Goal: Transaction & Acquisition: Purchase product/service

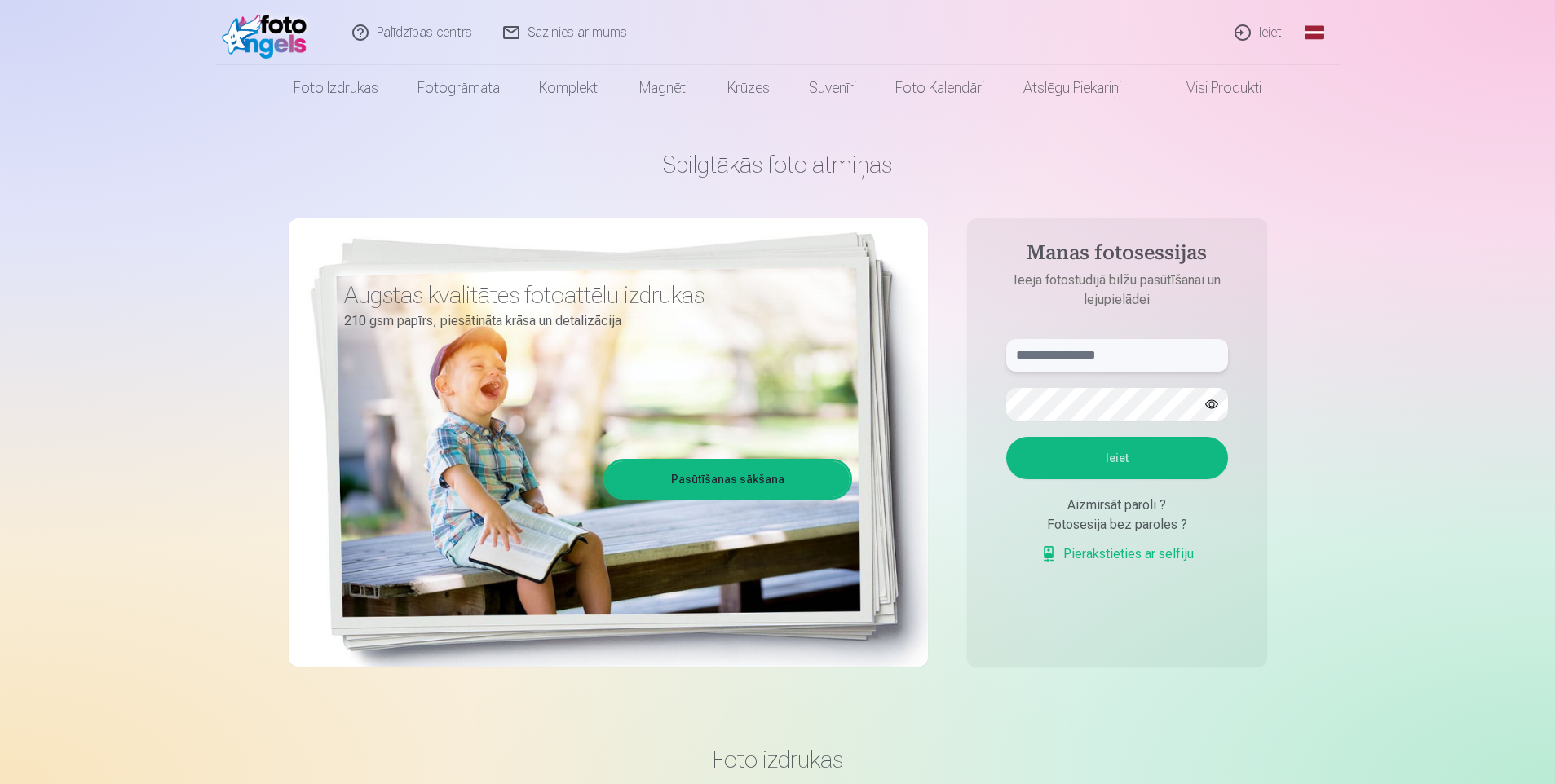
click at [1166, 353] on input "text" at bounding box center [1117, 355] width 222 height 32
type input "**********"
click at [1006, 437] on button "Ieiet" at bounding box center [1117, 457] width 222 height 42
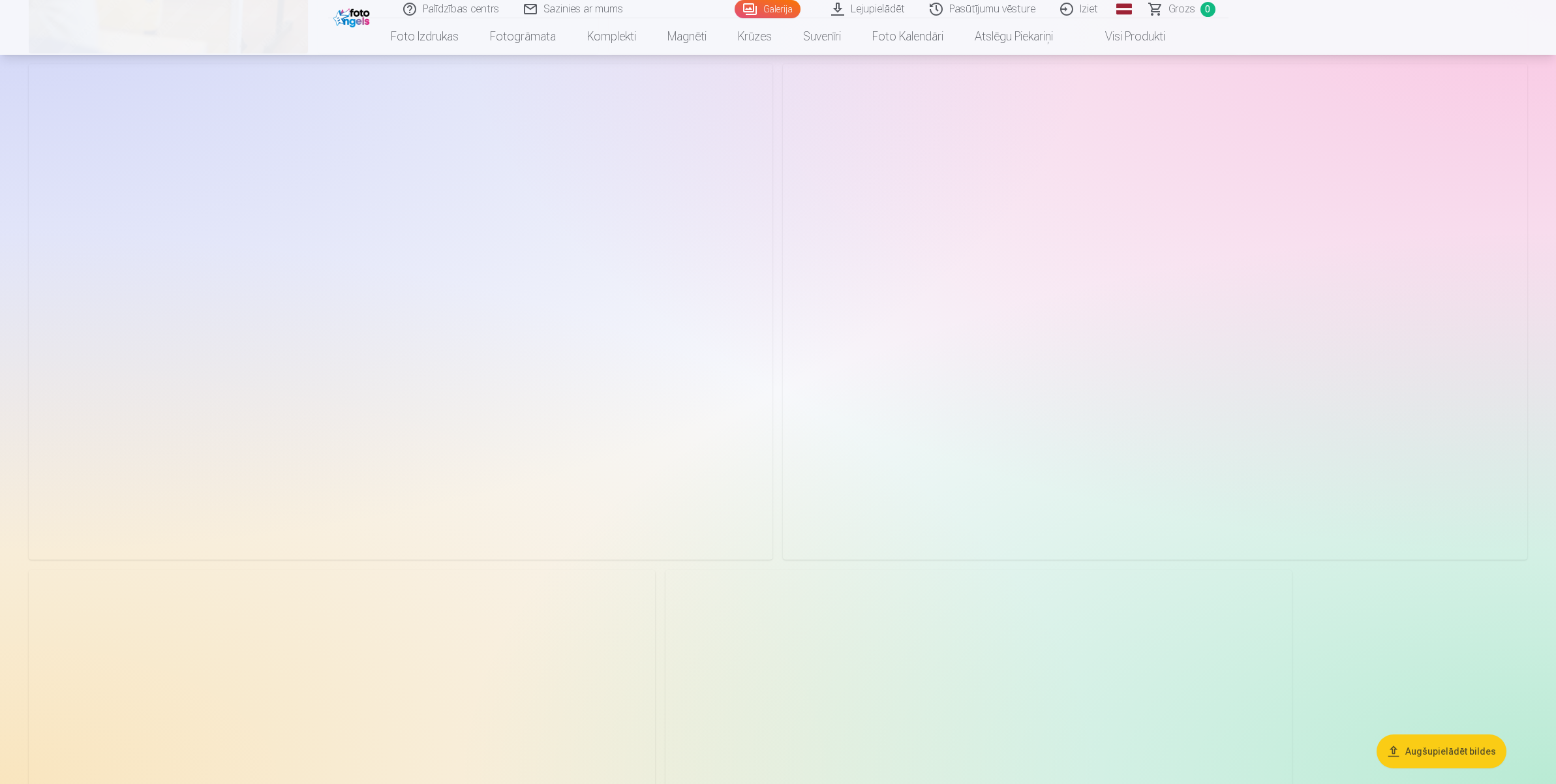
scroll to position [3555, 0]
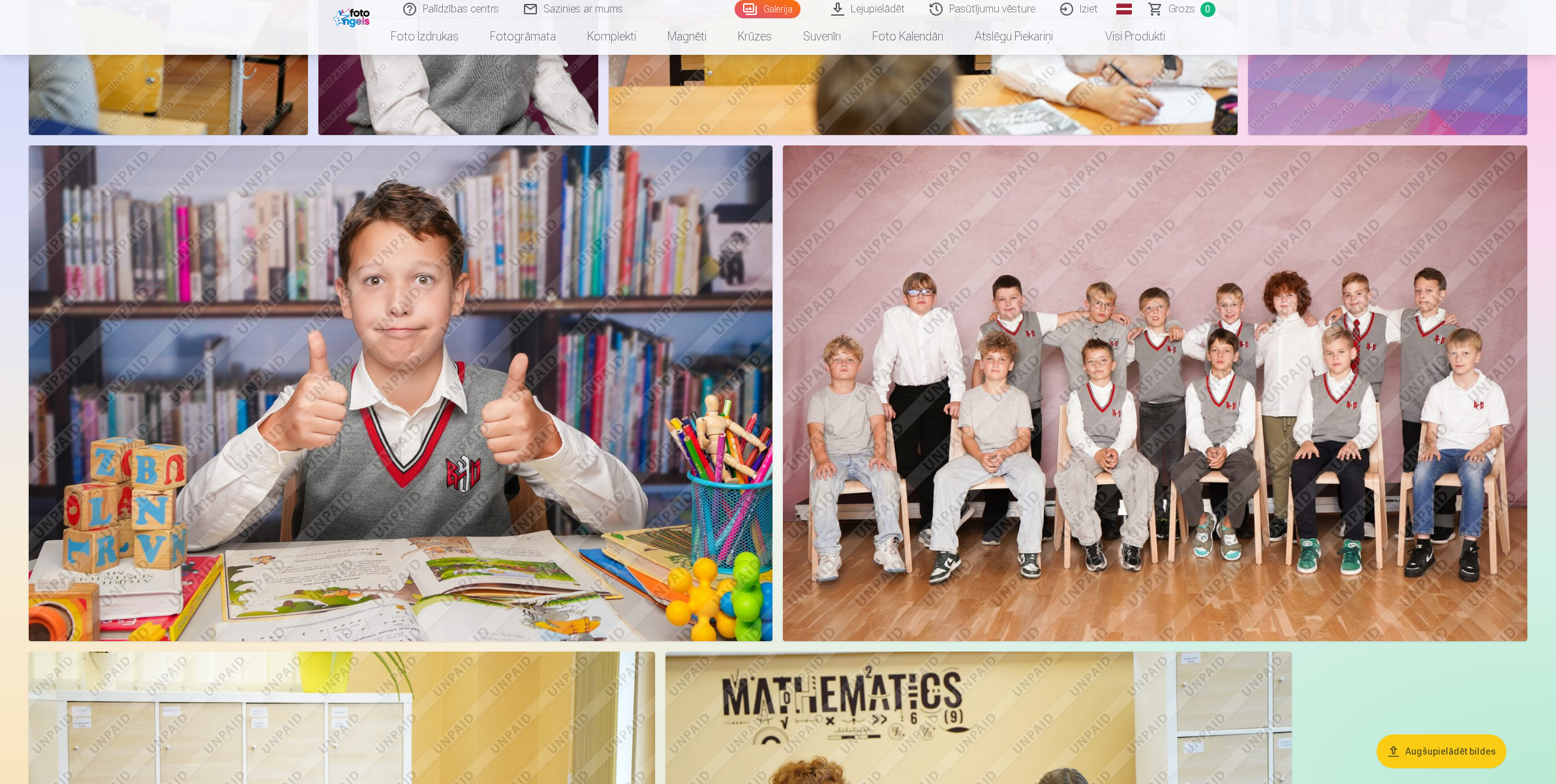
click at [461, 318] on img at bounding box center [401, 393] width 744 height 496
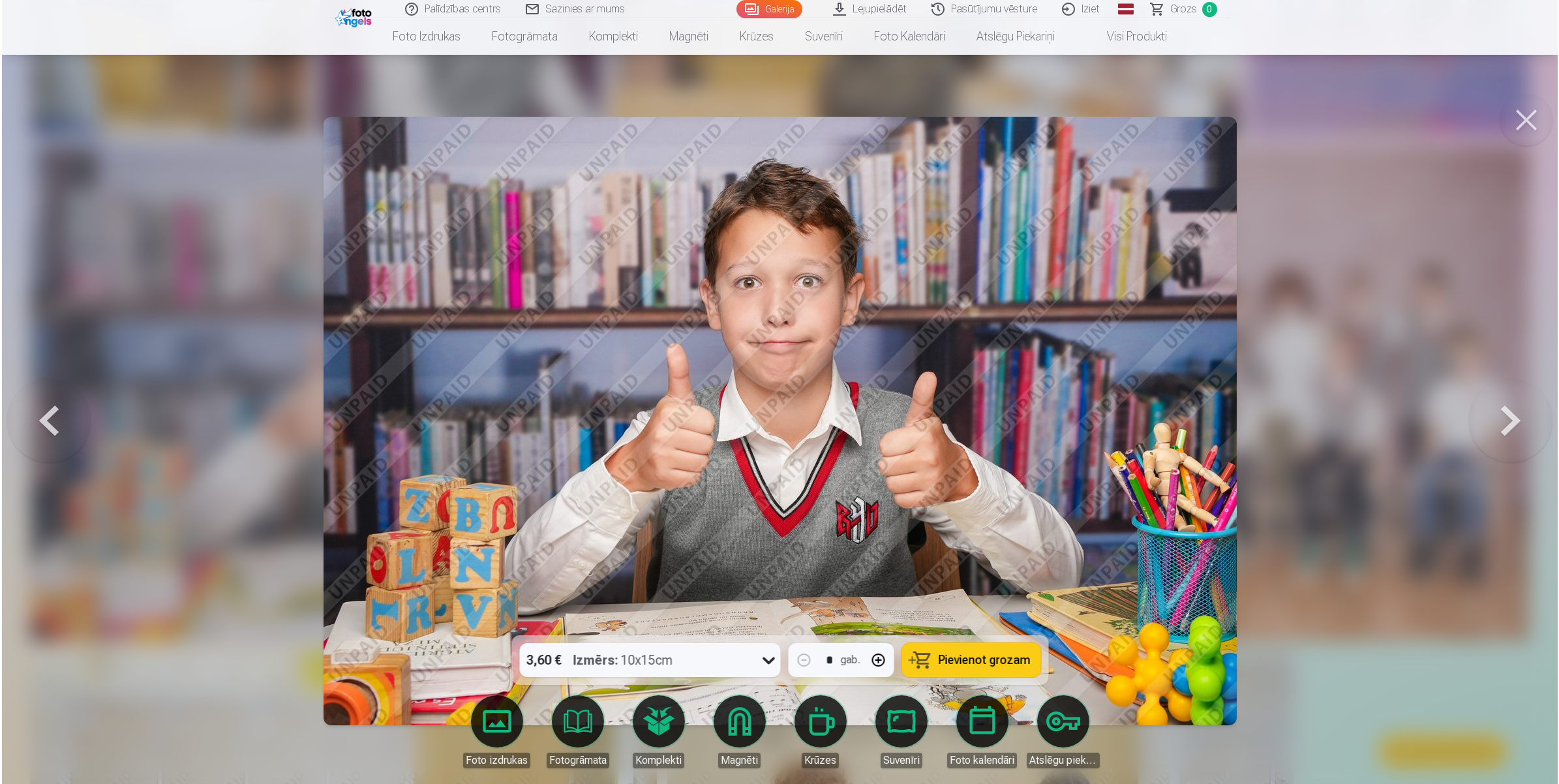
scroll to position [3561, 0]
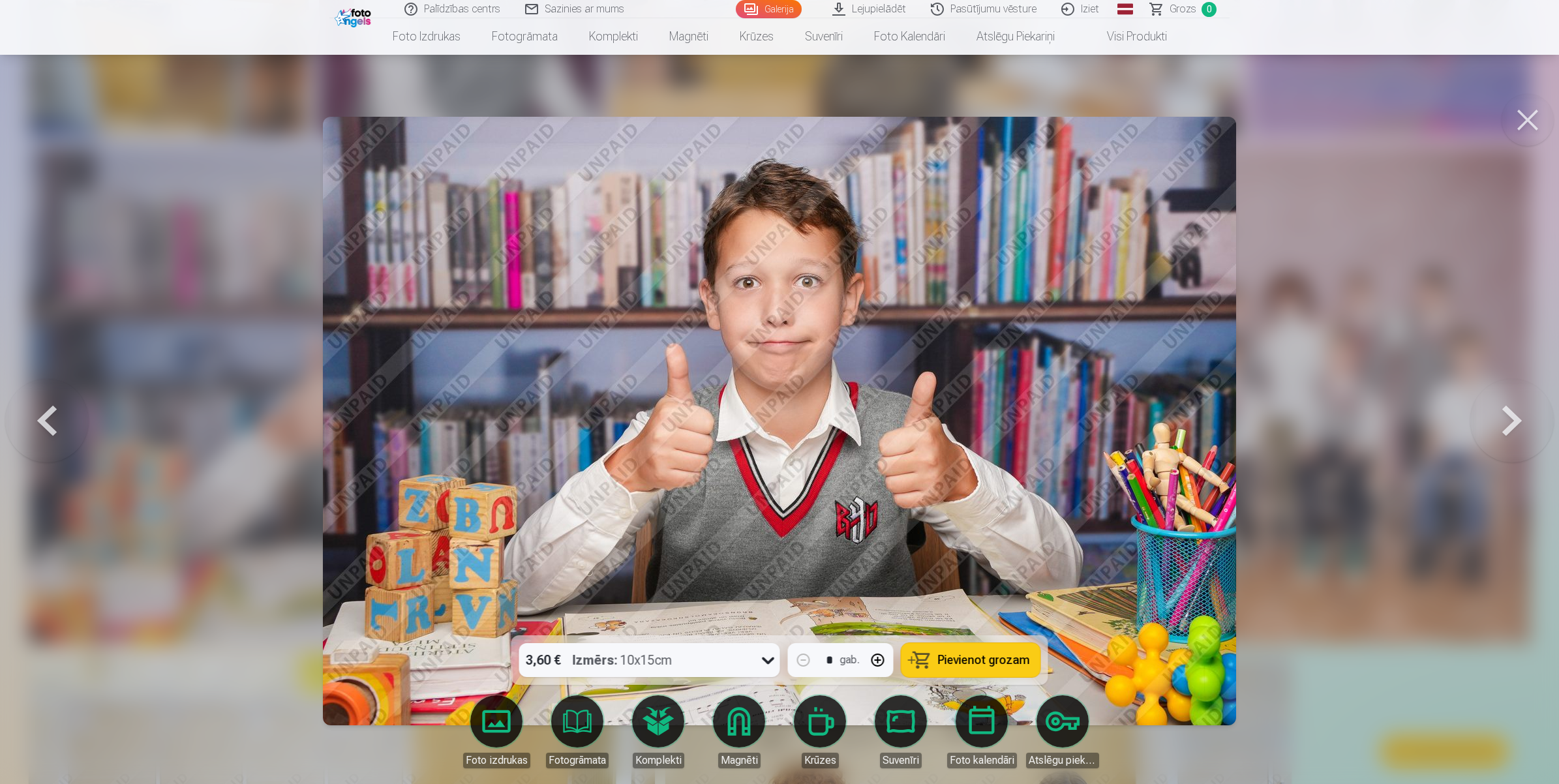
click at [990, 627] on span "Pievienot grozam" at bounding box center [983, 660] width 92 height 12
click at [1243, 128] on button at bounding box center [1528, 120] width 52 height 52
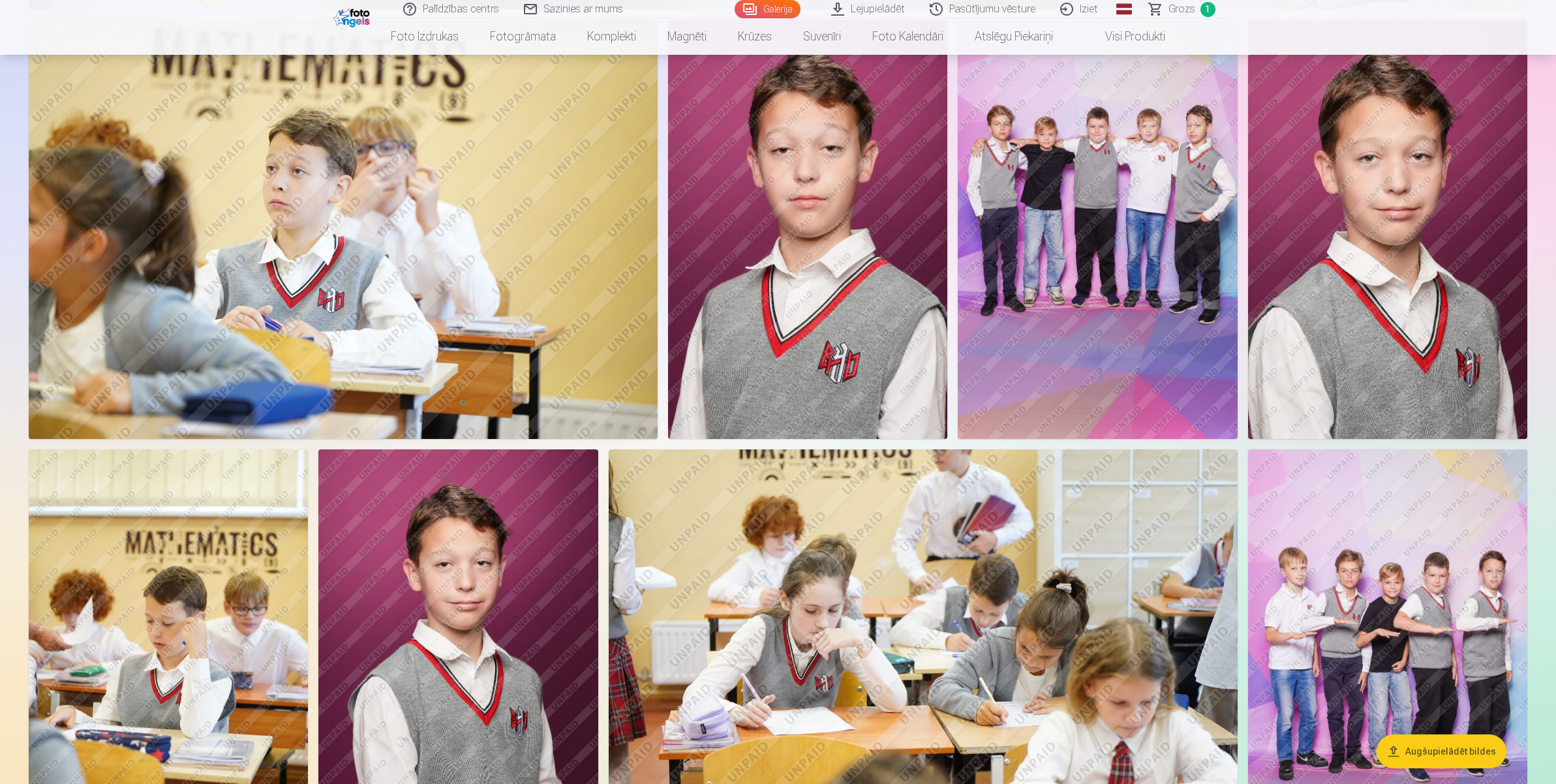
scroll to position [3147, 0]
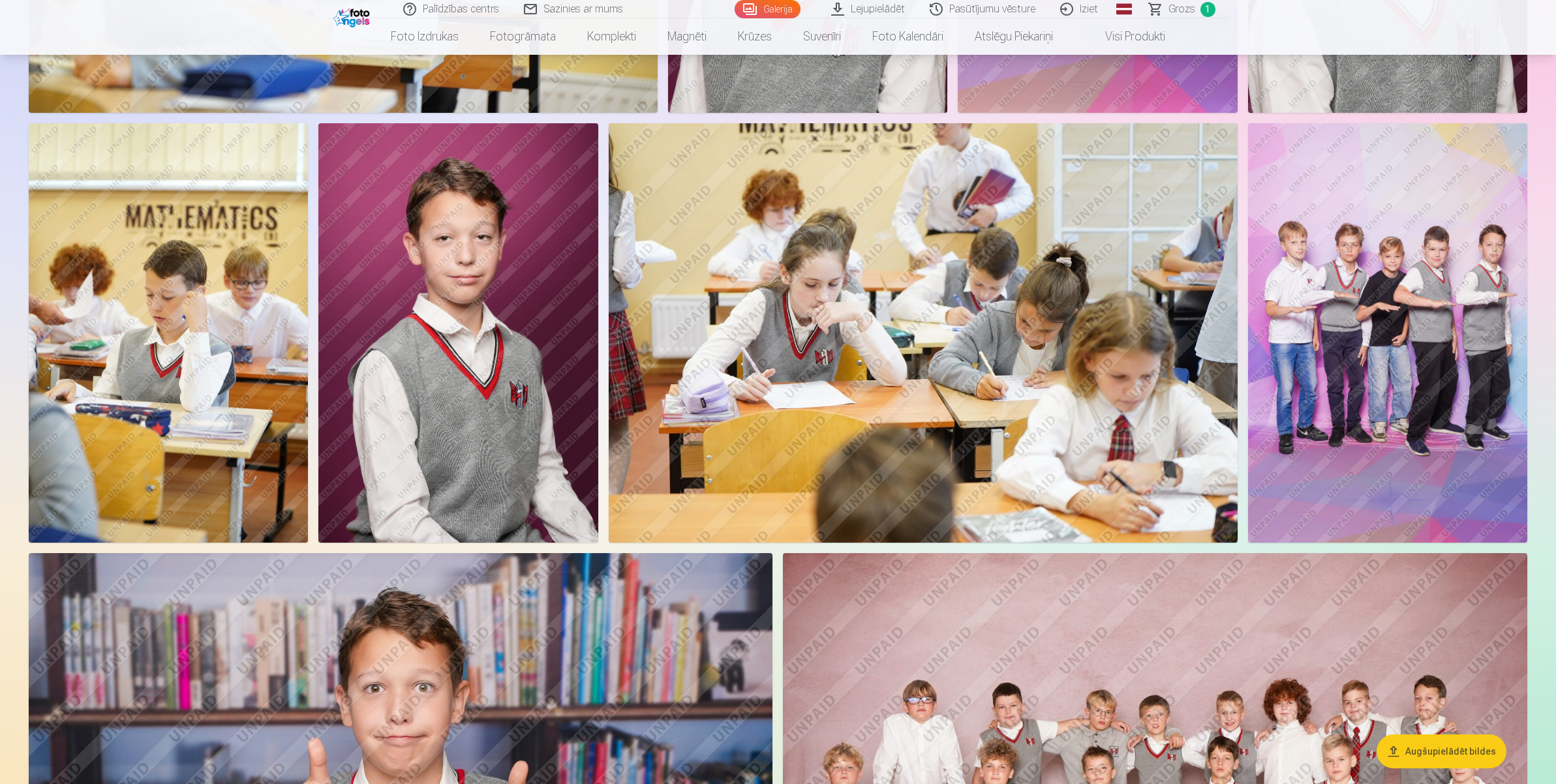
click at [1243, 321] on img at bounding box center [1387, 333] width 279 height 419
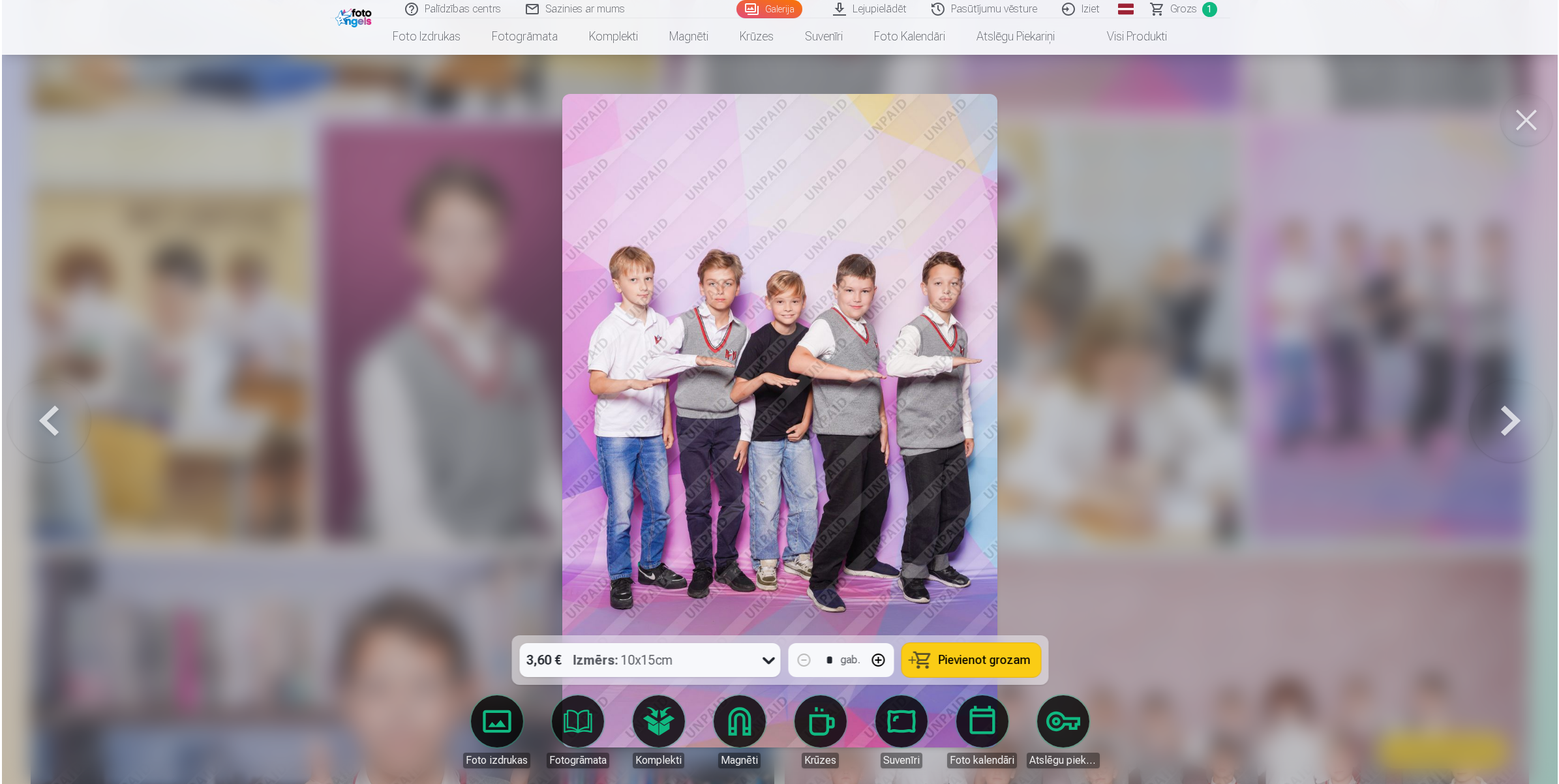
scroll to position [3153, 0]
click at [961, 627] on span "Pievienot grozam" at bounding box center [983, 660] width 92 height 12
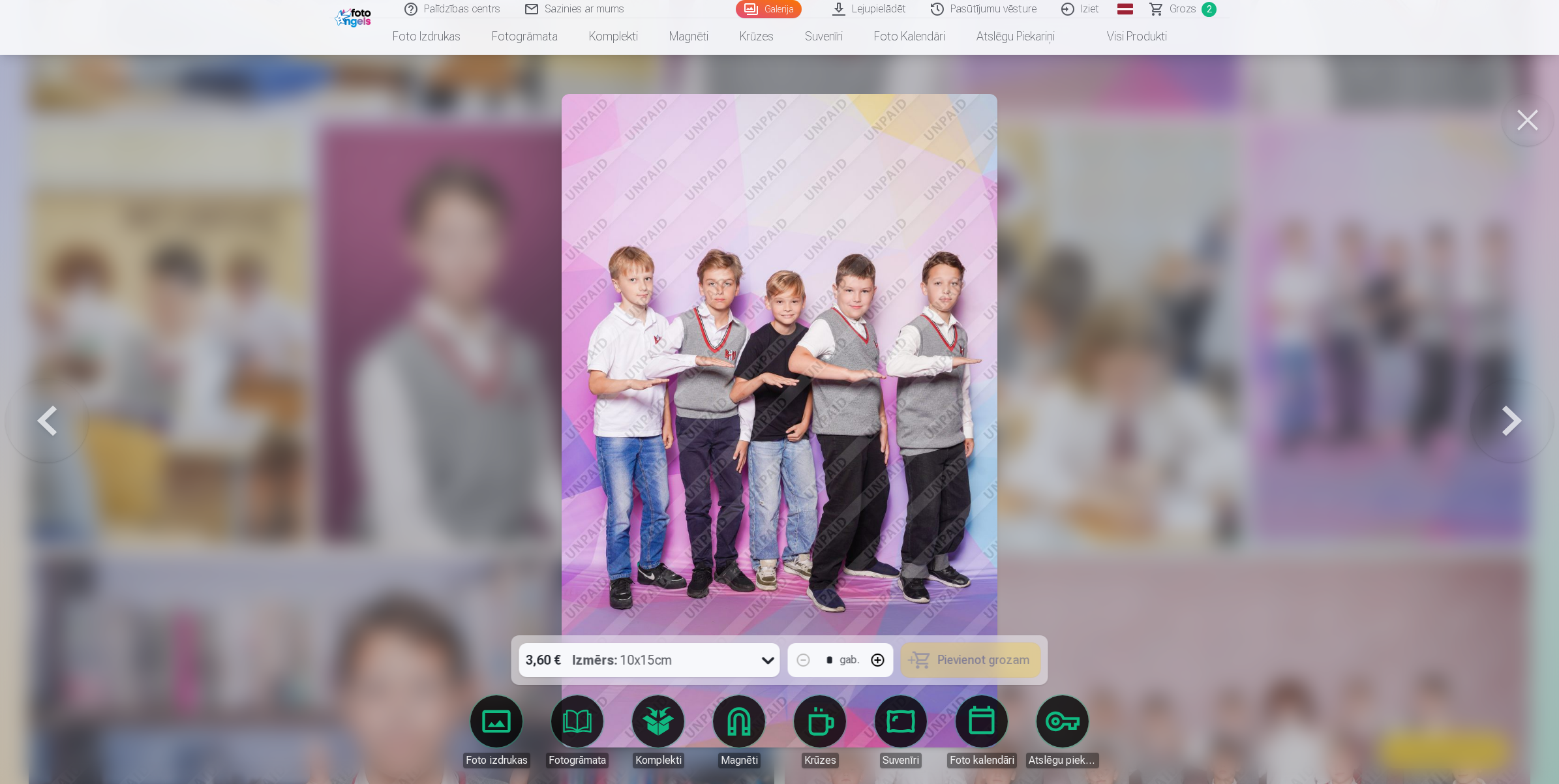
click at [1243, 114] on button at bounding box center [1528, 120] width 52 height 52
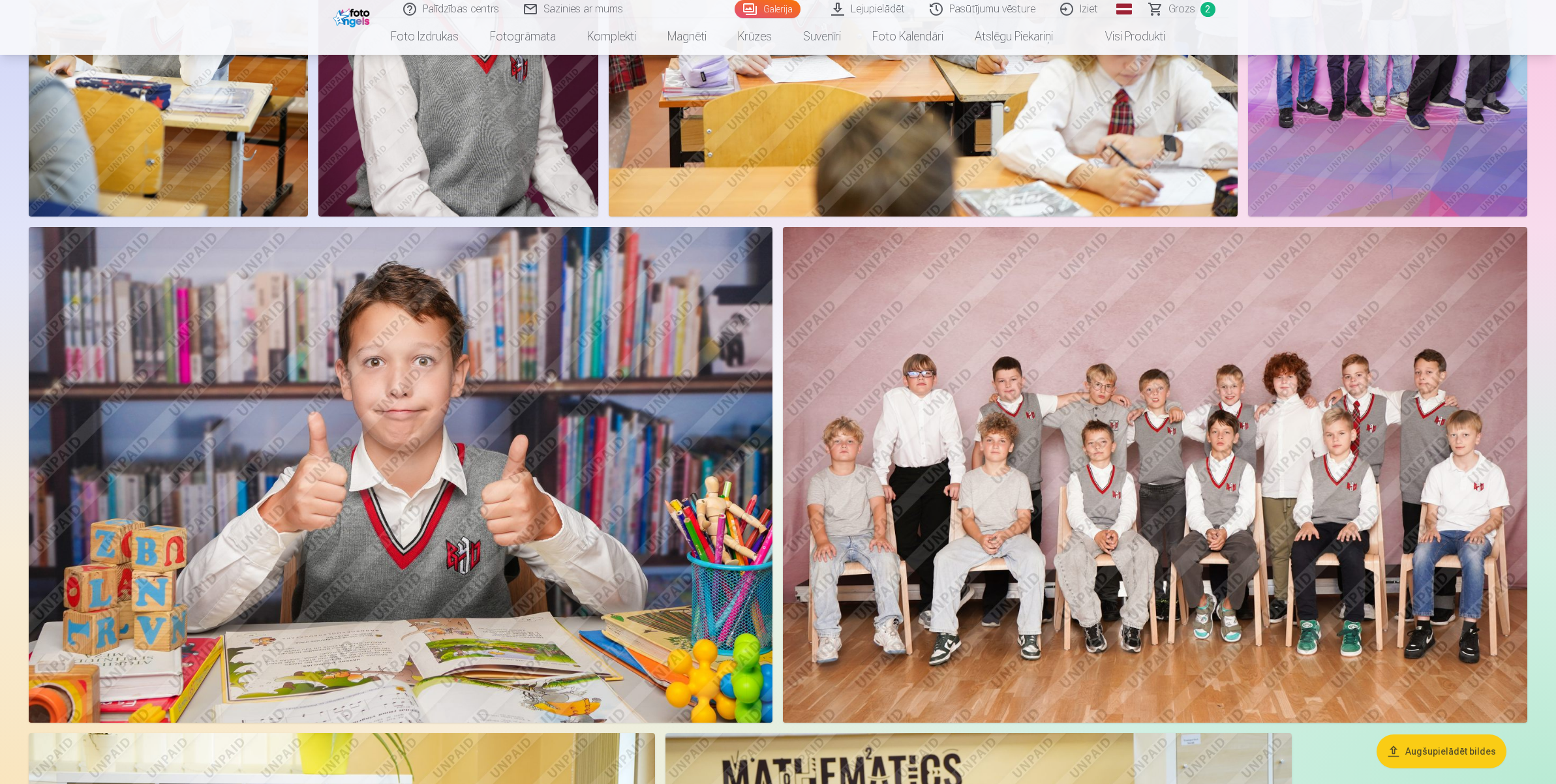
scroll to position [3555, 0]
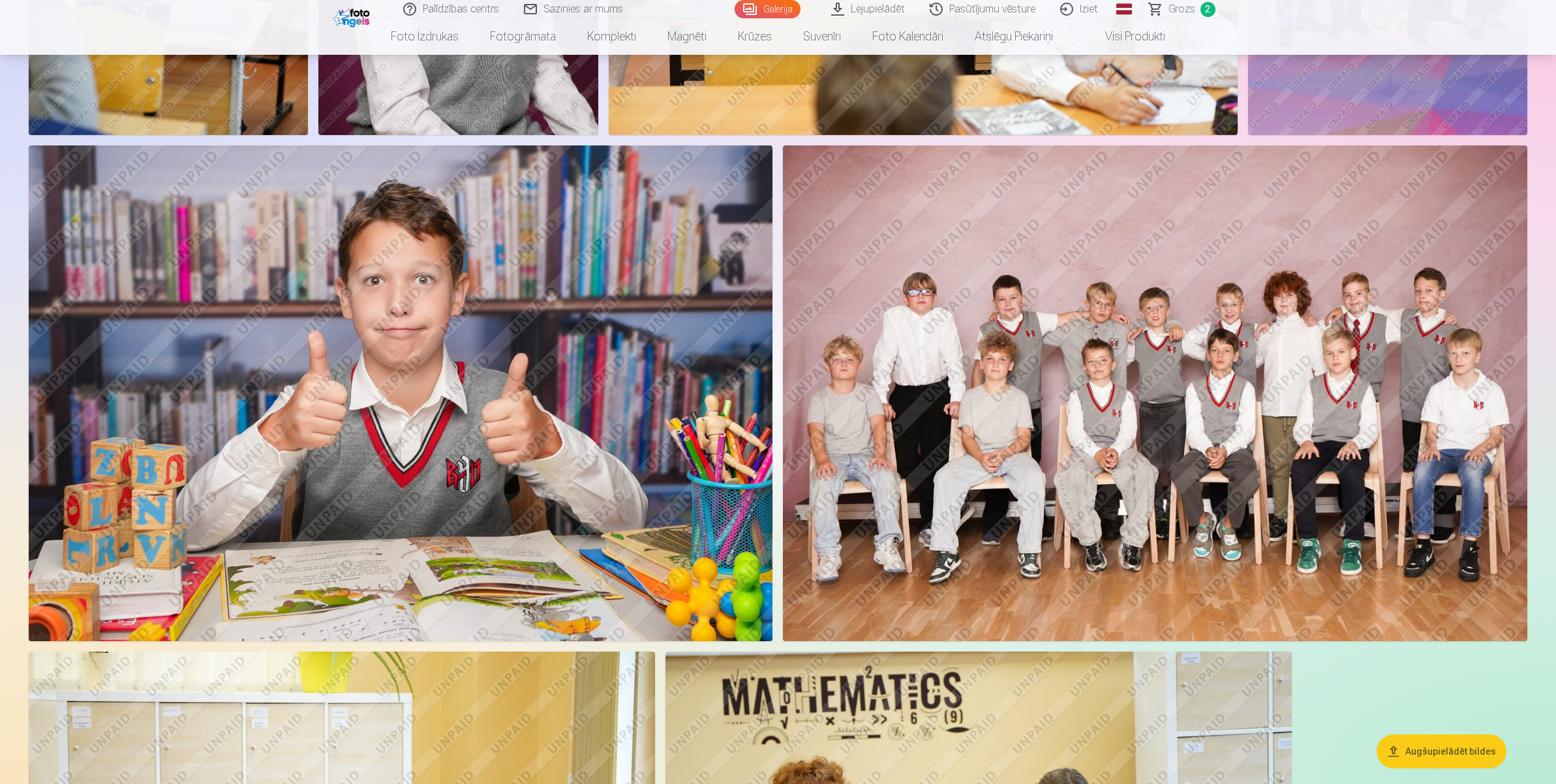
click at [1169, 451] on img at bounding box center [1155, 393] width 744 height 496
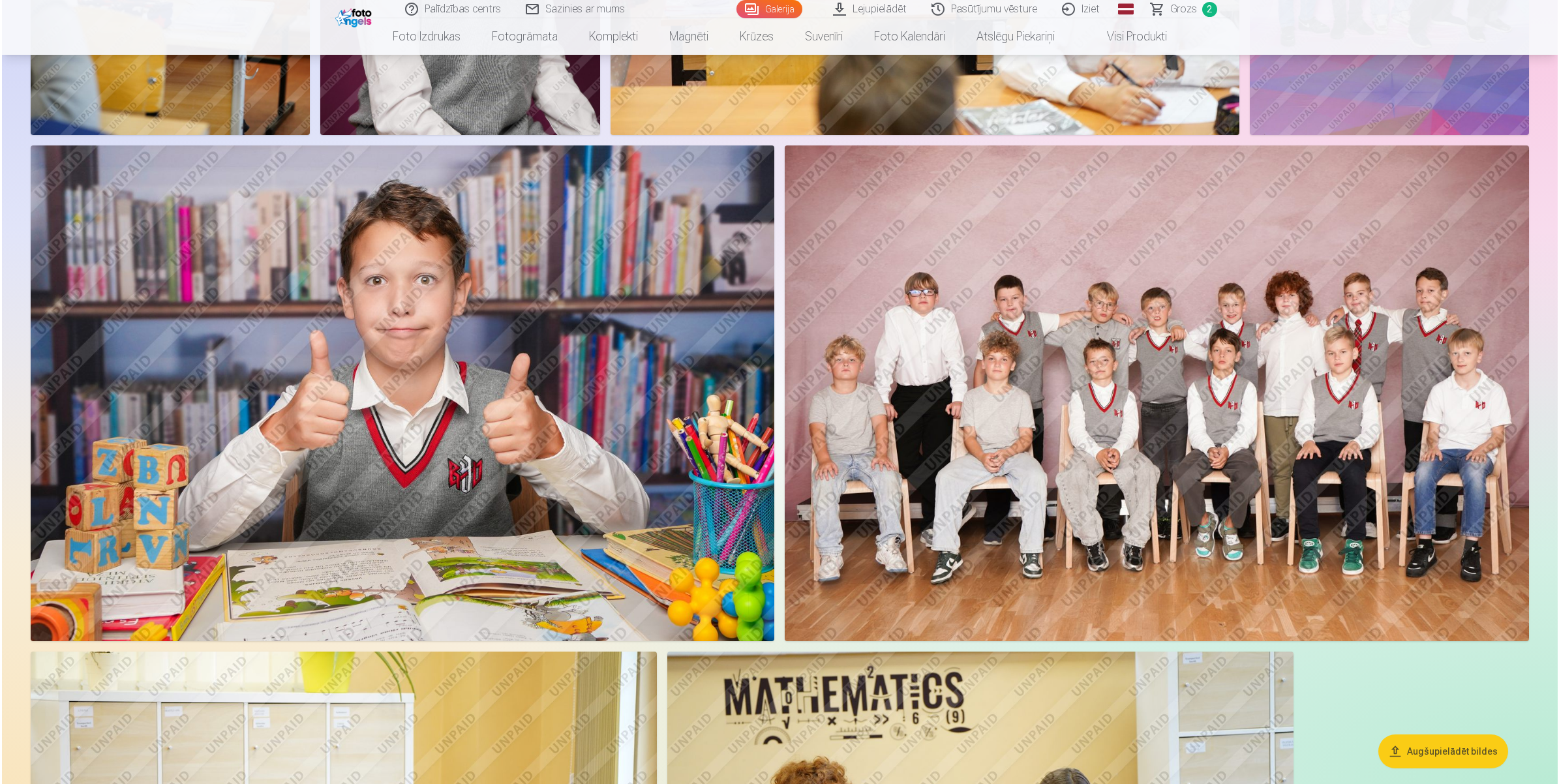
scroll to position [3561, 0]
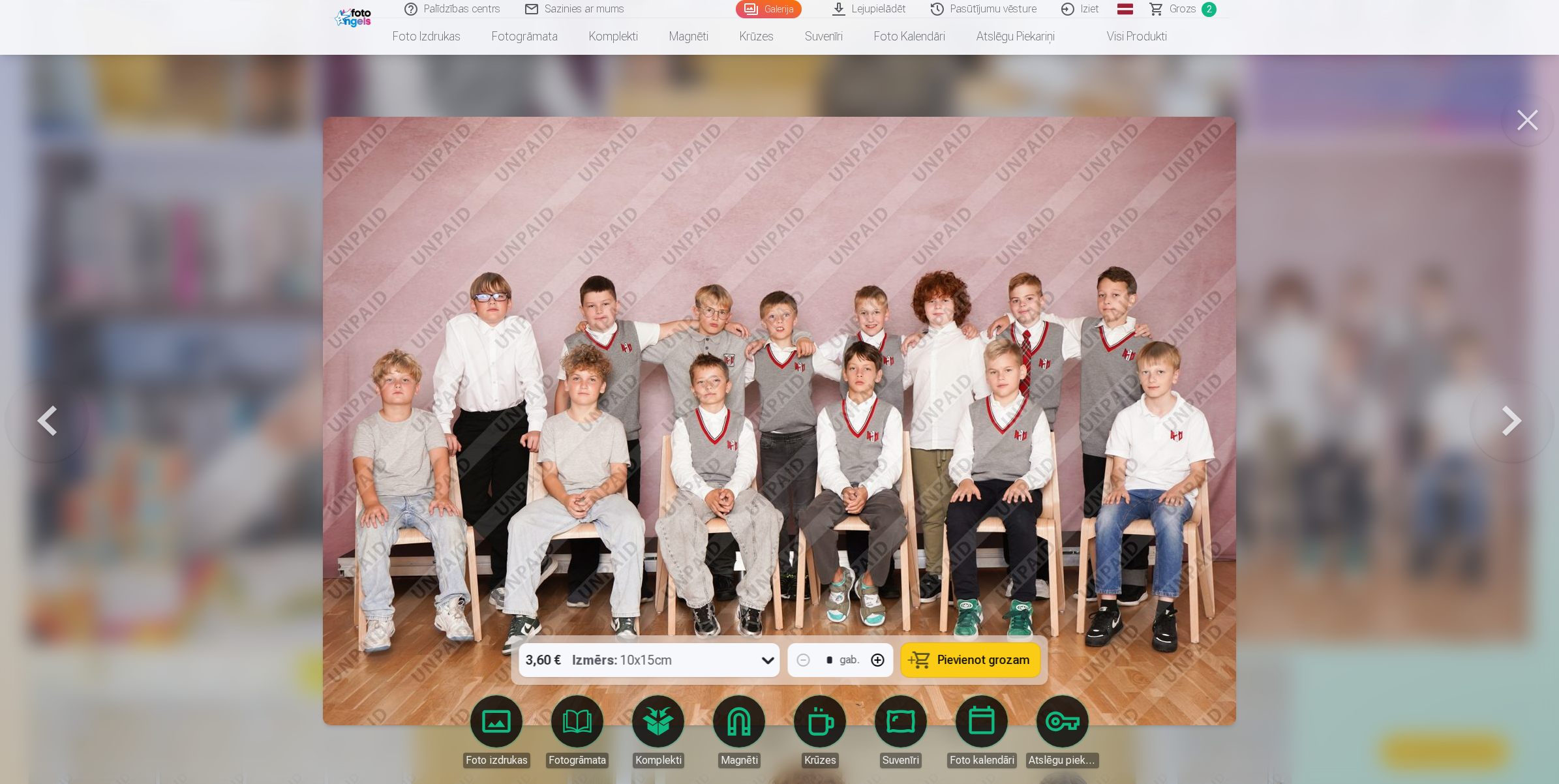
click at [944, 627] on span "Pievienot grozam" at bounding box center [983, 660] width 92 height 12
click at [1243, 122] on button at bounding box center [1528, 120] width 52 height 52
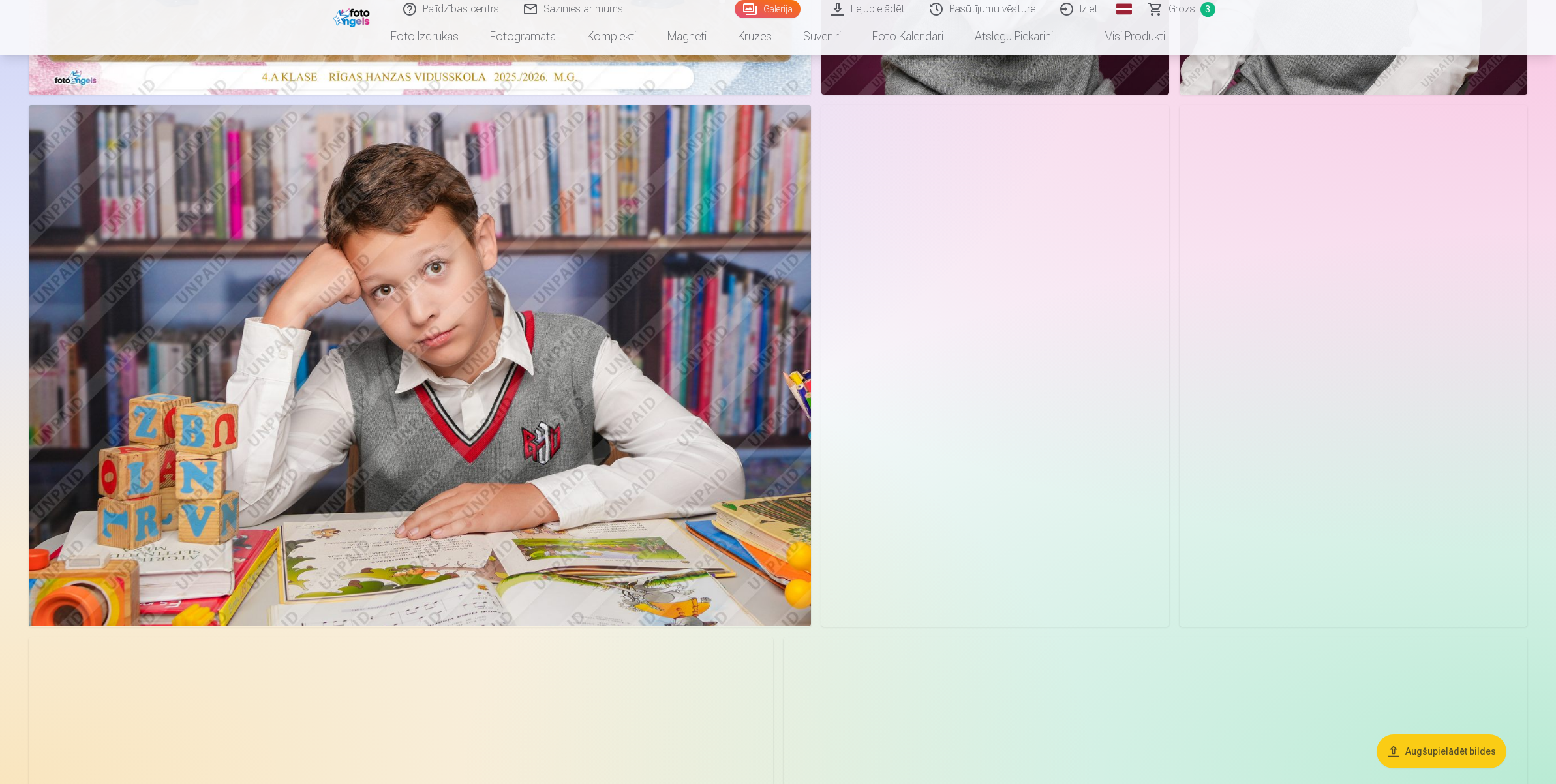
scroll to position [1223, 0]
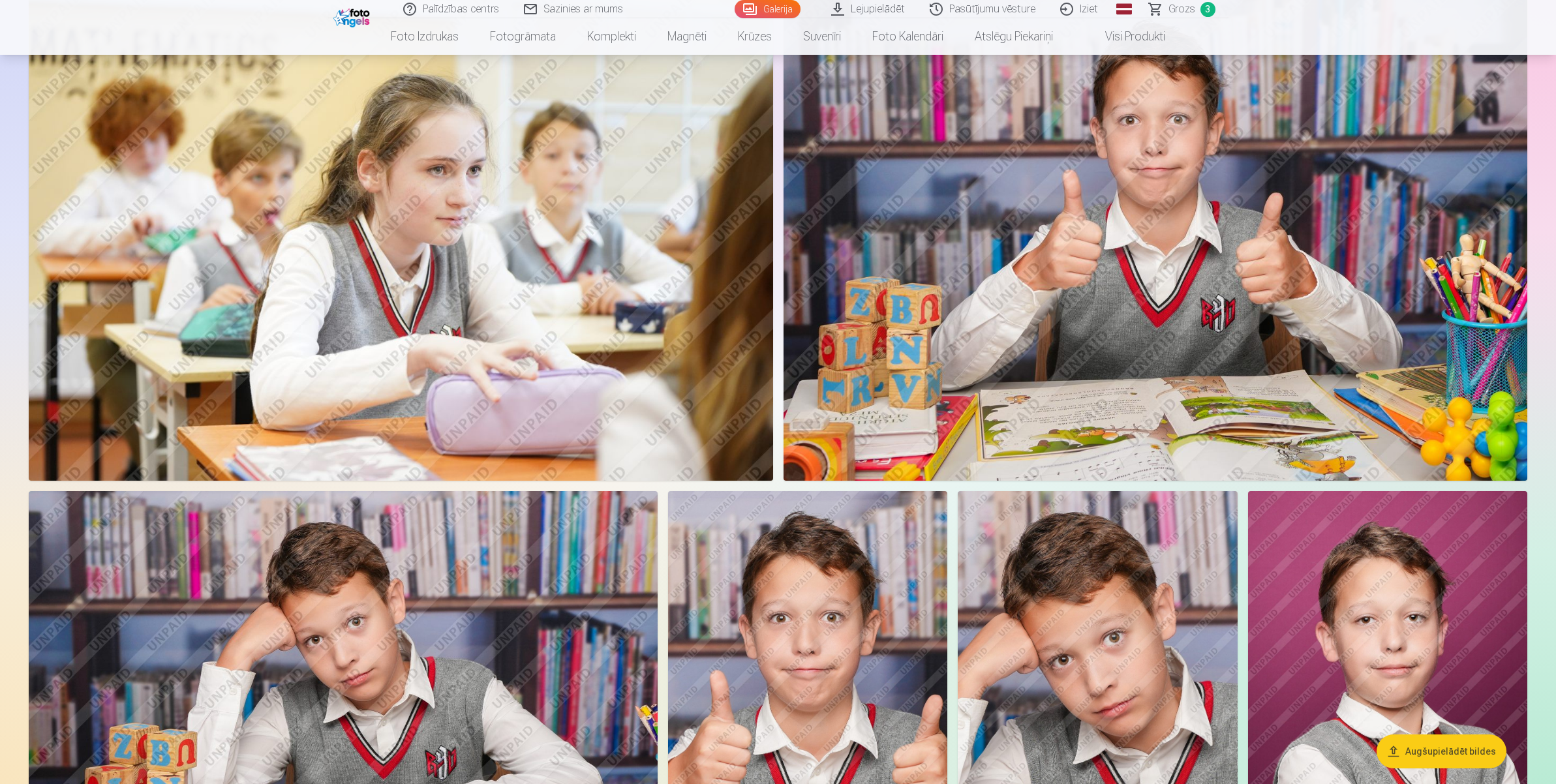
click at [1178, 5] on span "Grozs" at bounding box center [1181, 9] width 27 height 16
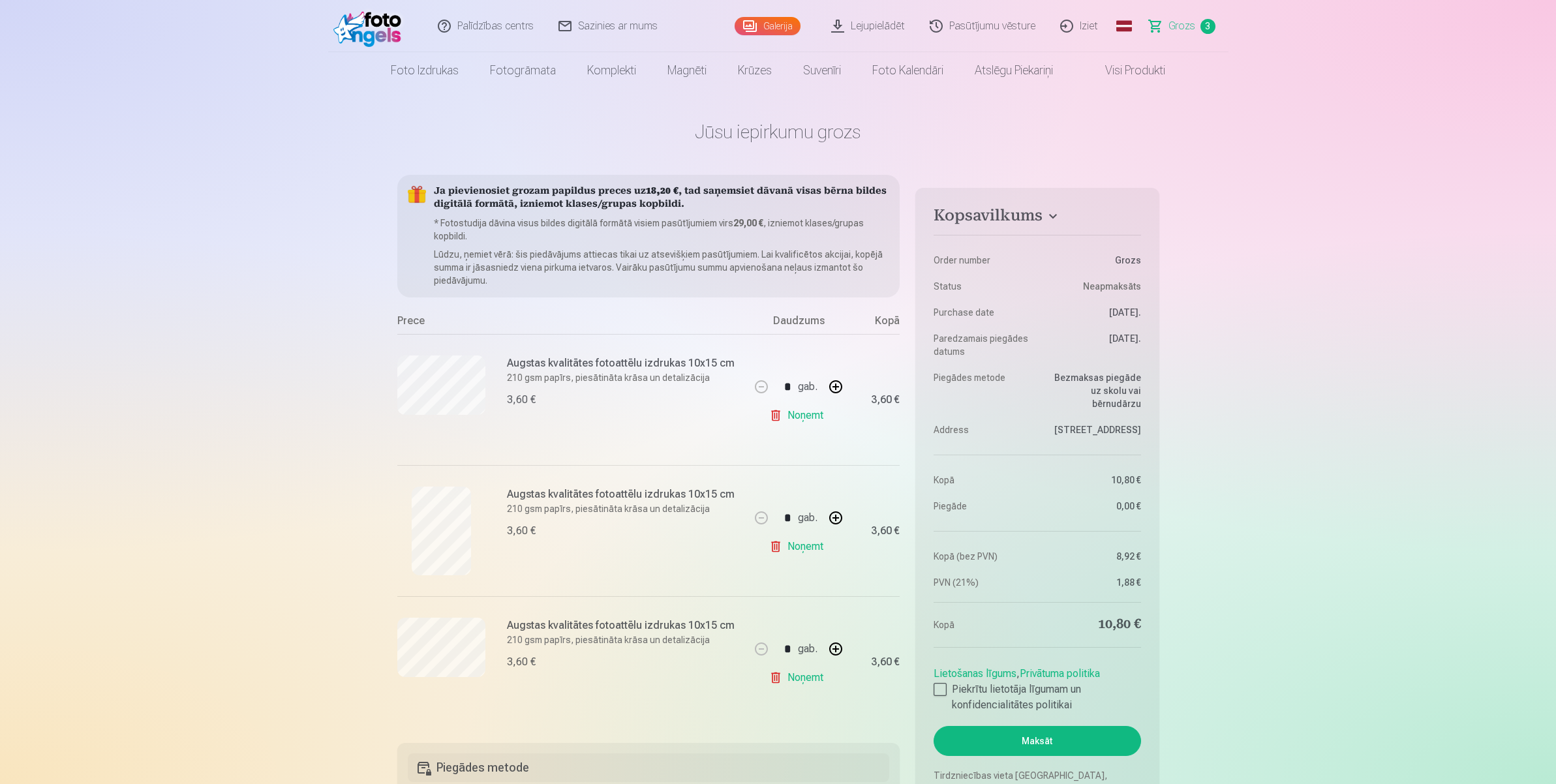
scroll to position [82, 0]
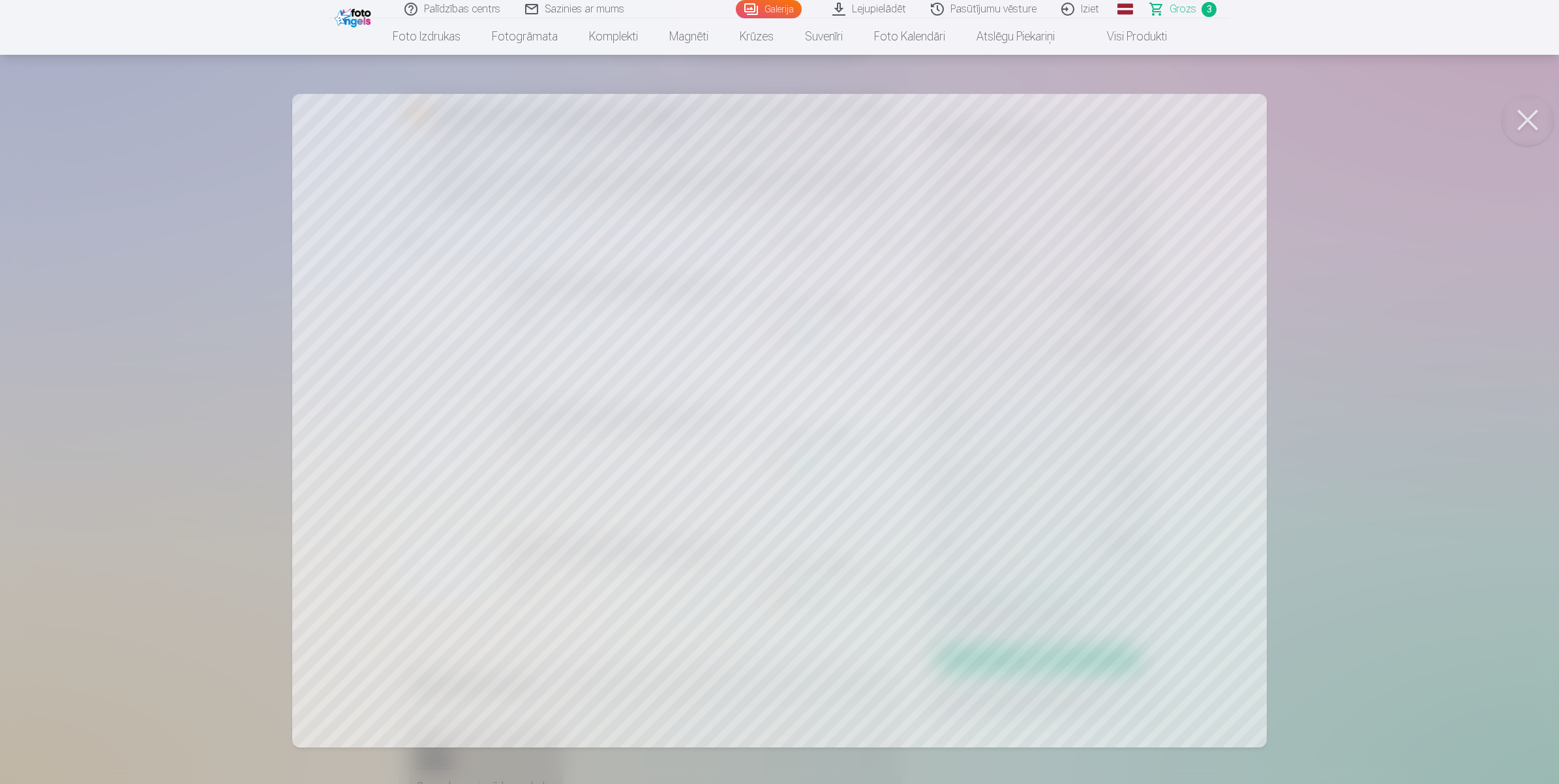
click at [1243, 119] on button at bounding box center [1528, 120] width 52 height 52
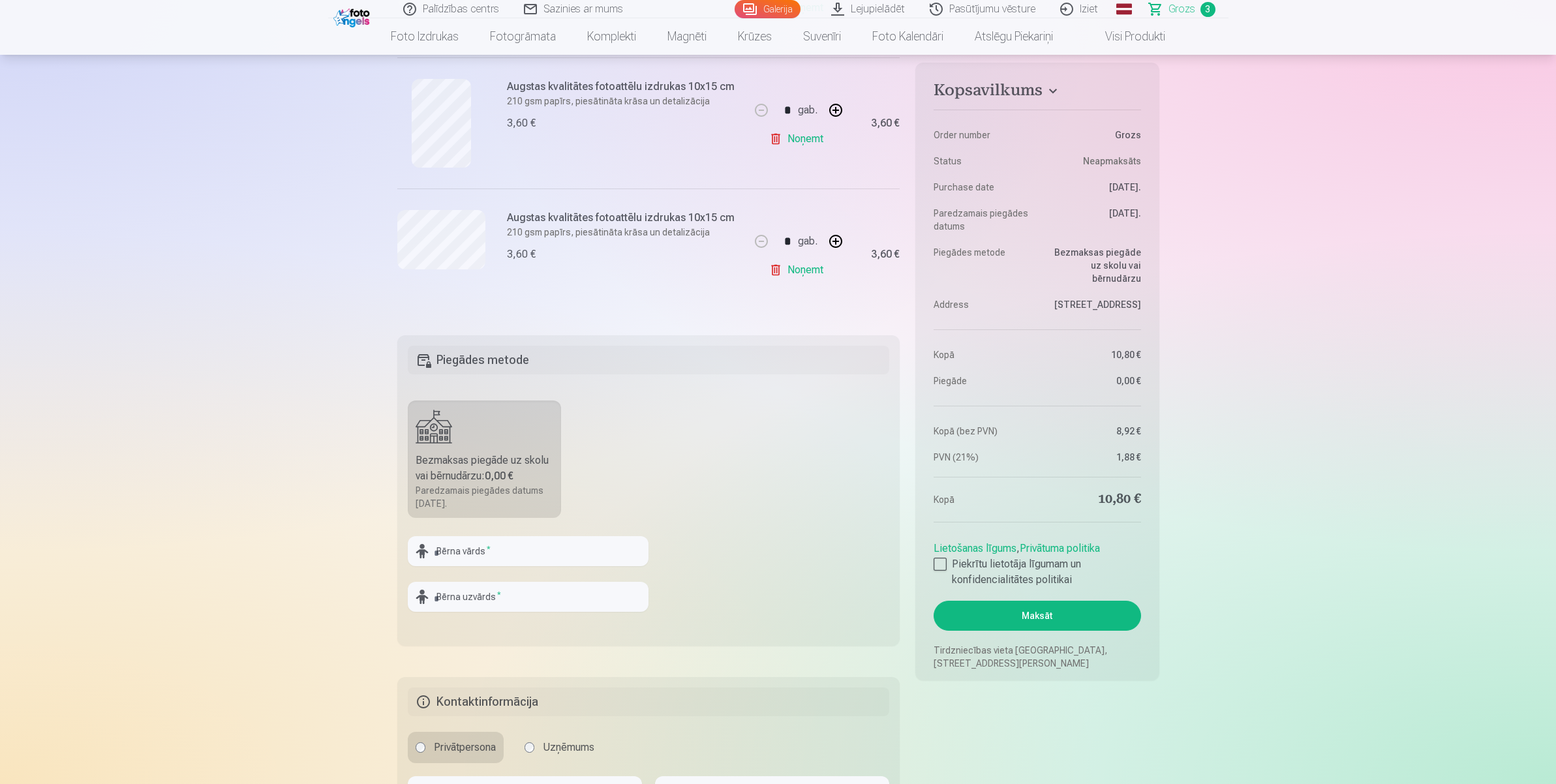
scroll to position [489, 0]
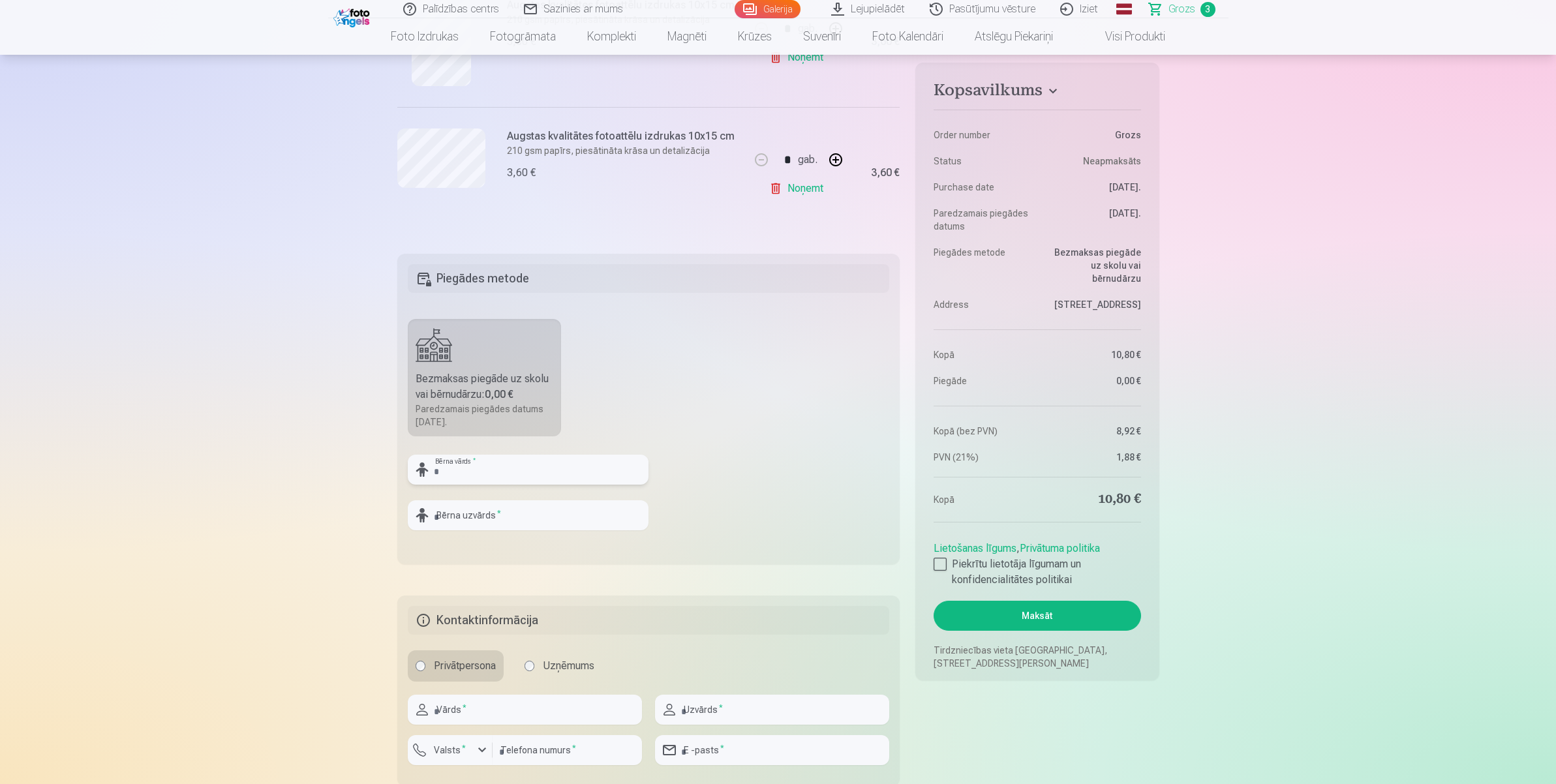
click at [483, 456] on input "text" at bounding box center [528, 470] width 240 height 30
click at [447, 455] on input "text" at bounding box center [528, 470] width 240 height 30
type input "******"
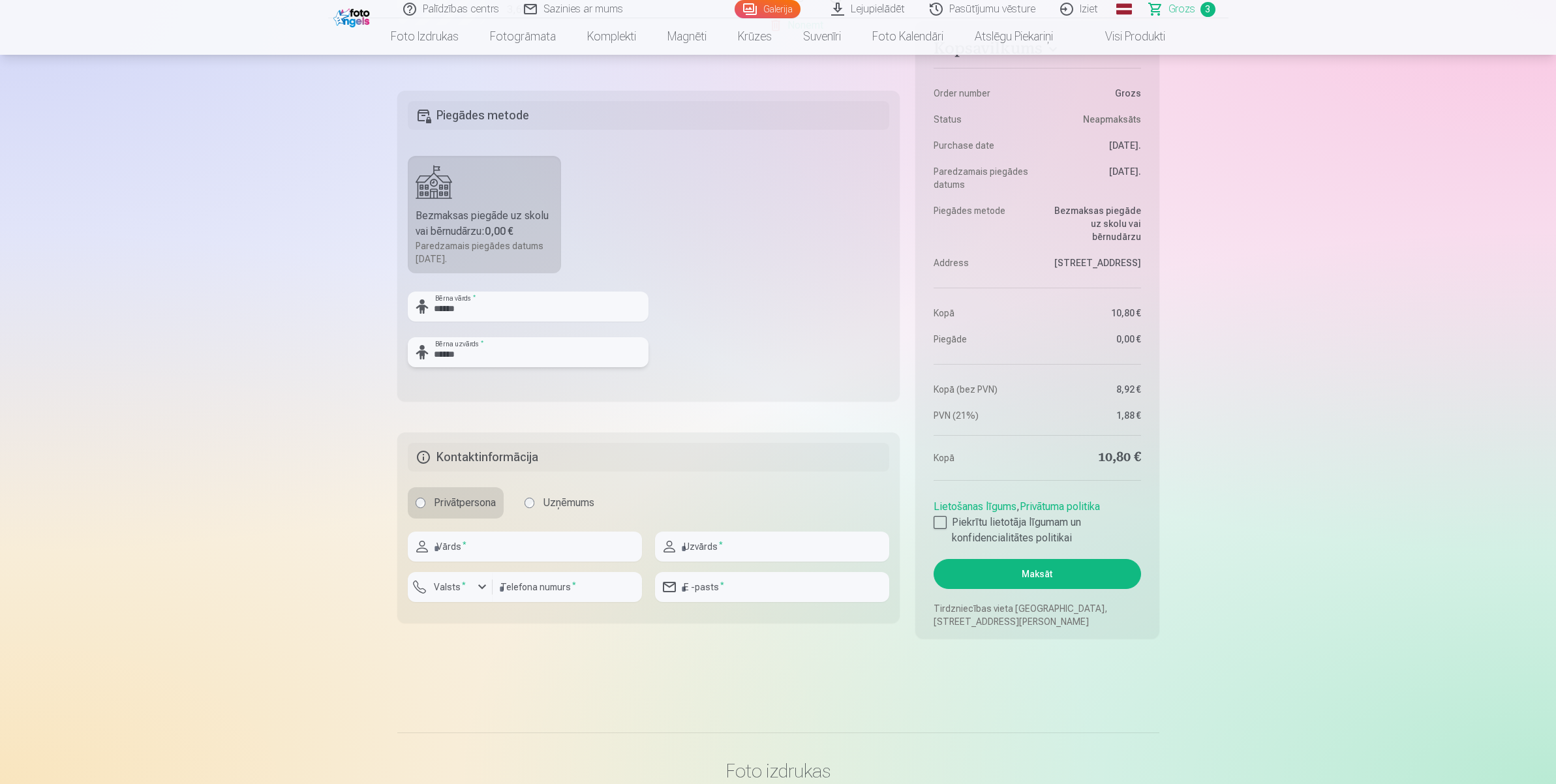
type input "******"
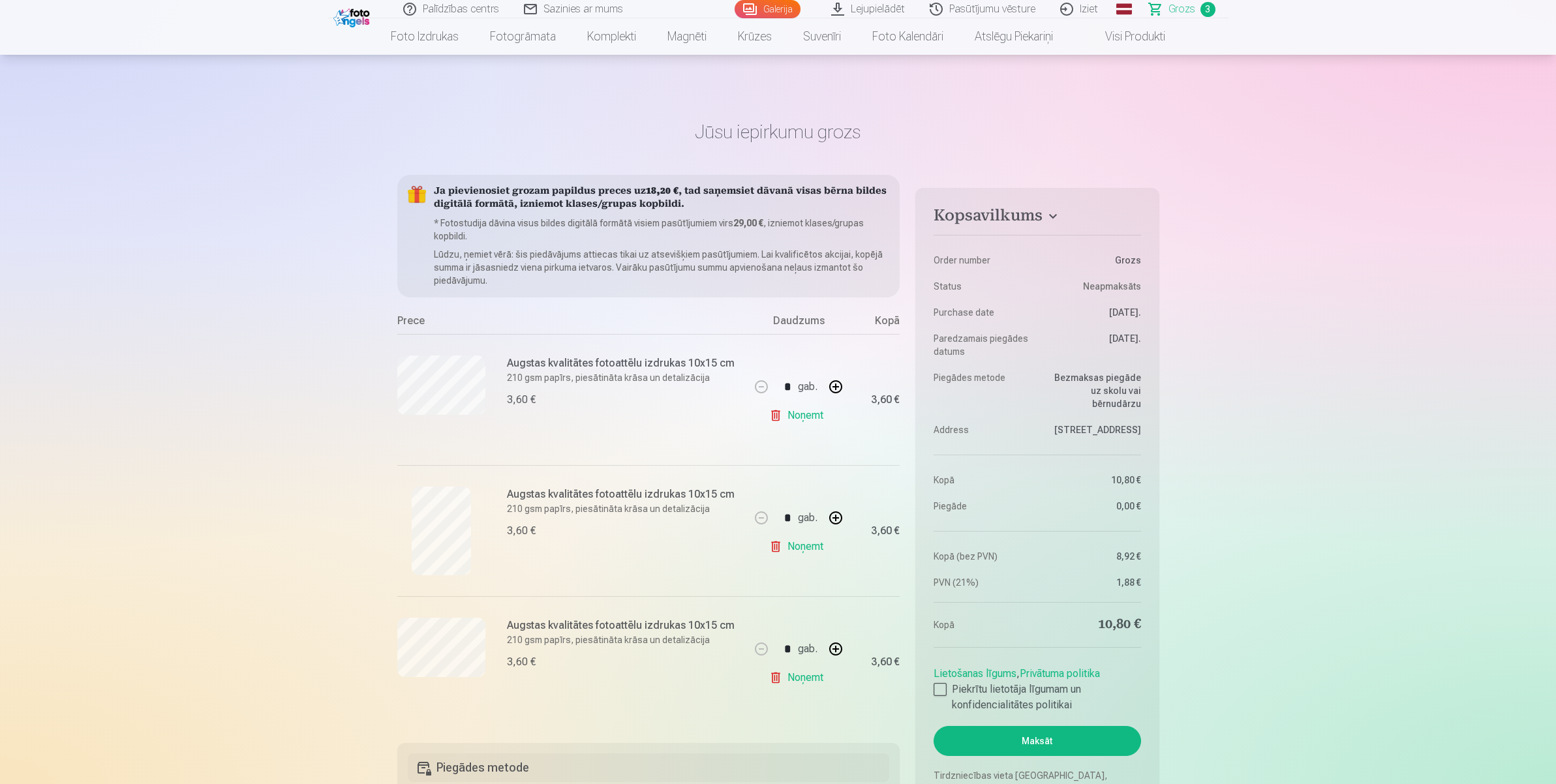
scroll to position [82, 0]
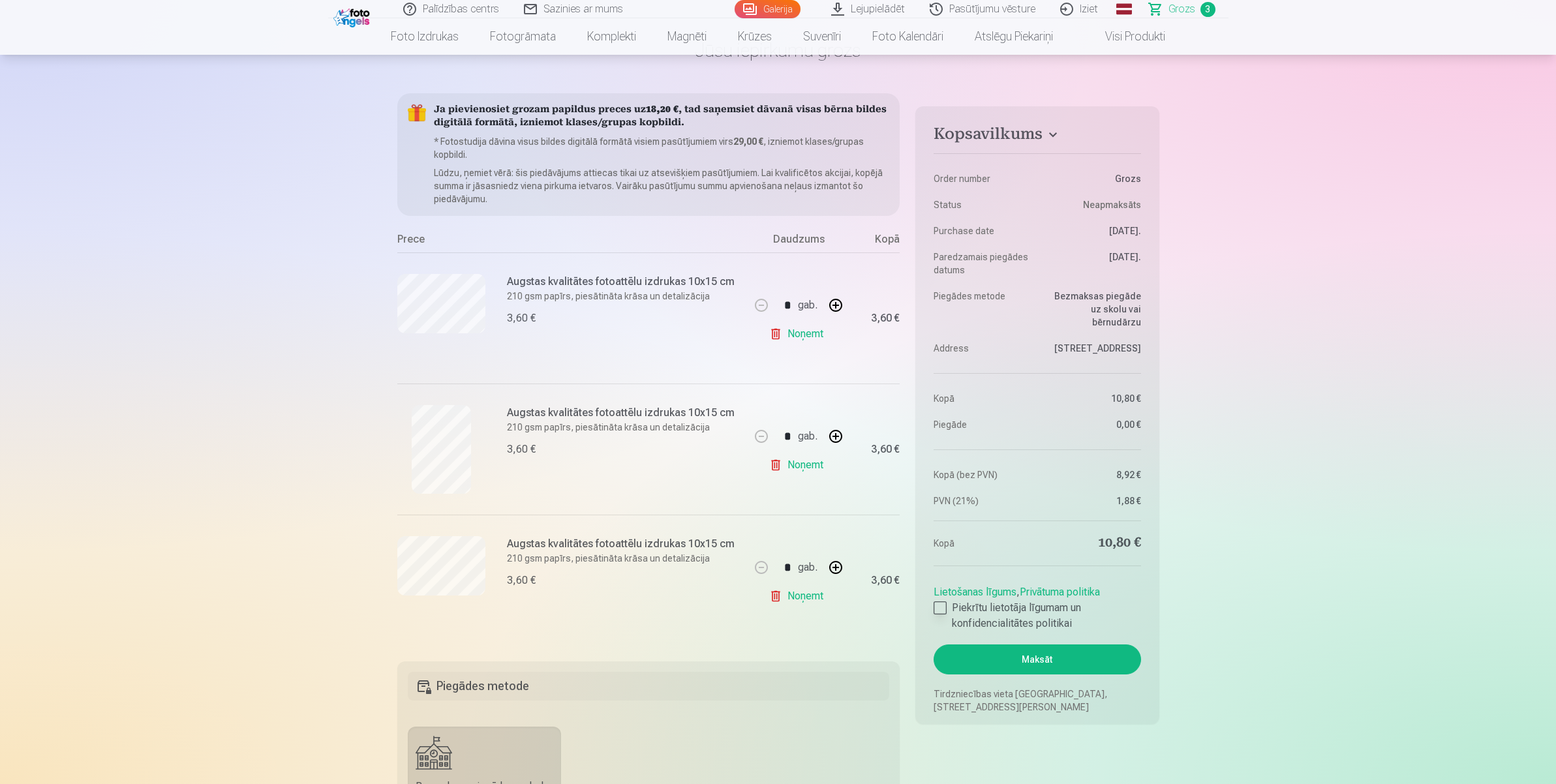
click at [942, 611] on div at bounding box center [940, 608] width 13 height 13
click at [1074, 627] on button "Maksāt" at bounding box center [1037, 660] width 207 height 30
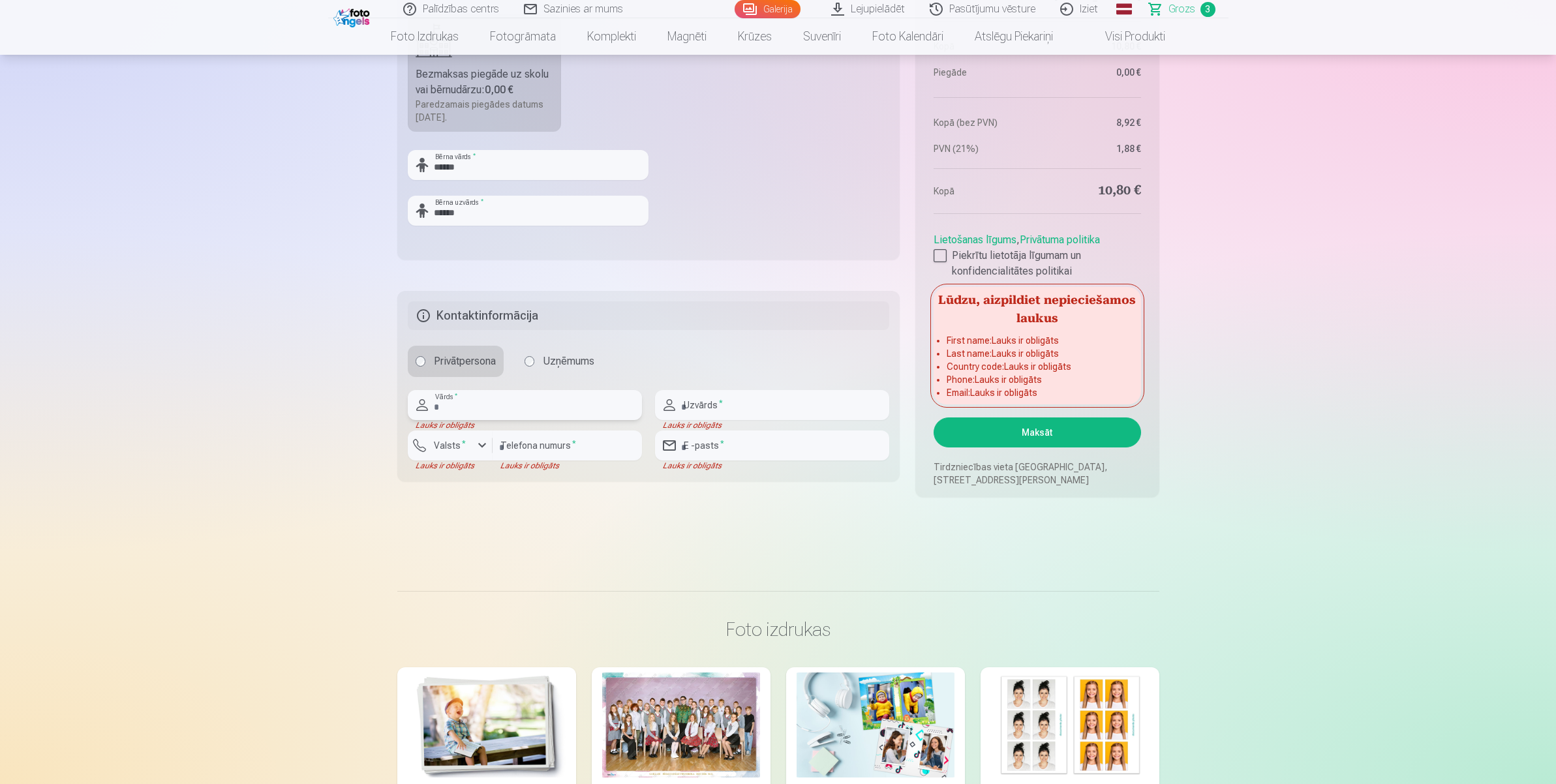
click at [510, 390] on input "text" at bounding box center [525, 405] width 234 height 30
type input "**********"
type input "********"
type input "**********"
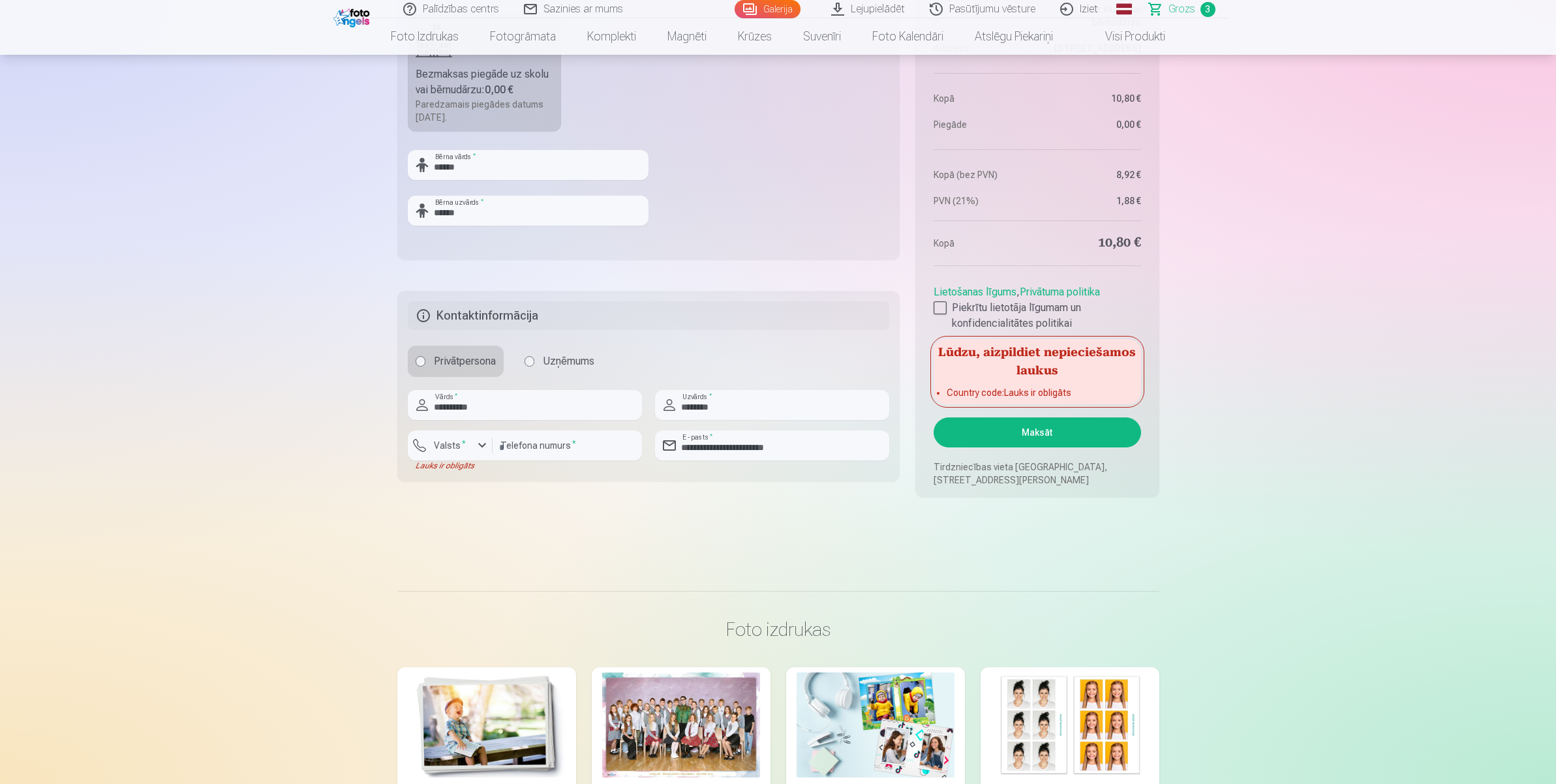
click at [474, 437] on div "button" at bounding box center [482, 445] width 16 height 16
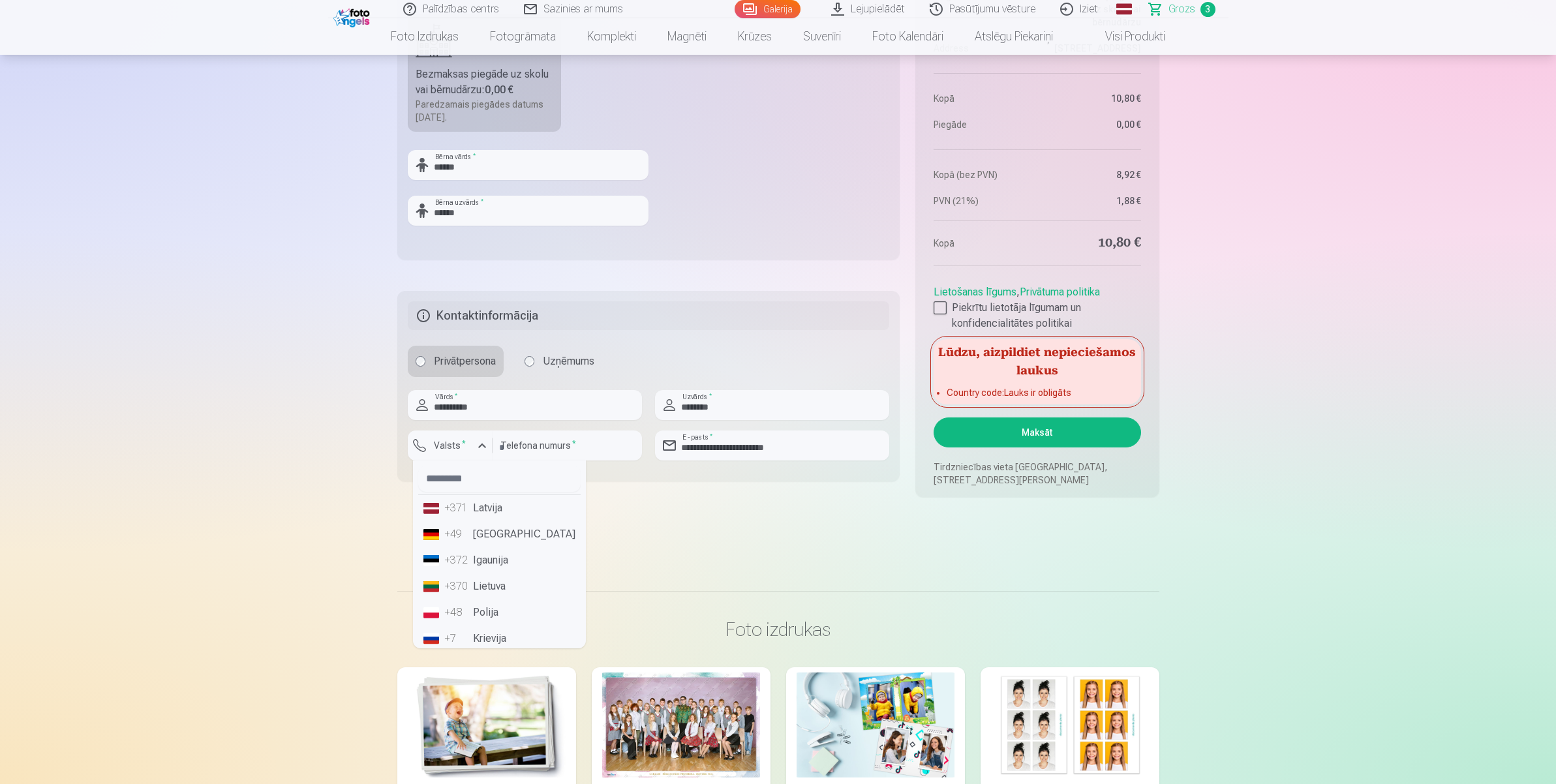
click at [504, 496] on li "+371 Latvija" at bounding box center [499, 508] width 162 height 26
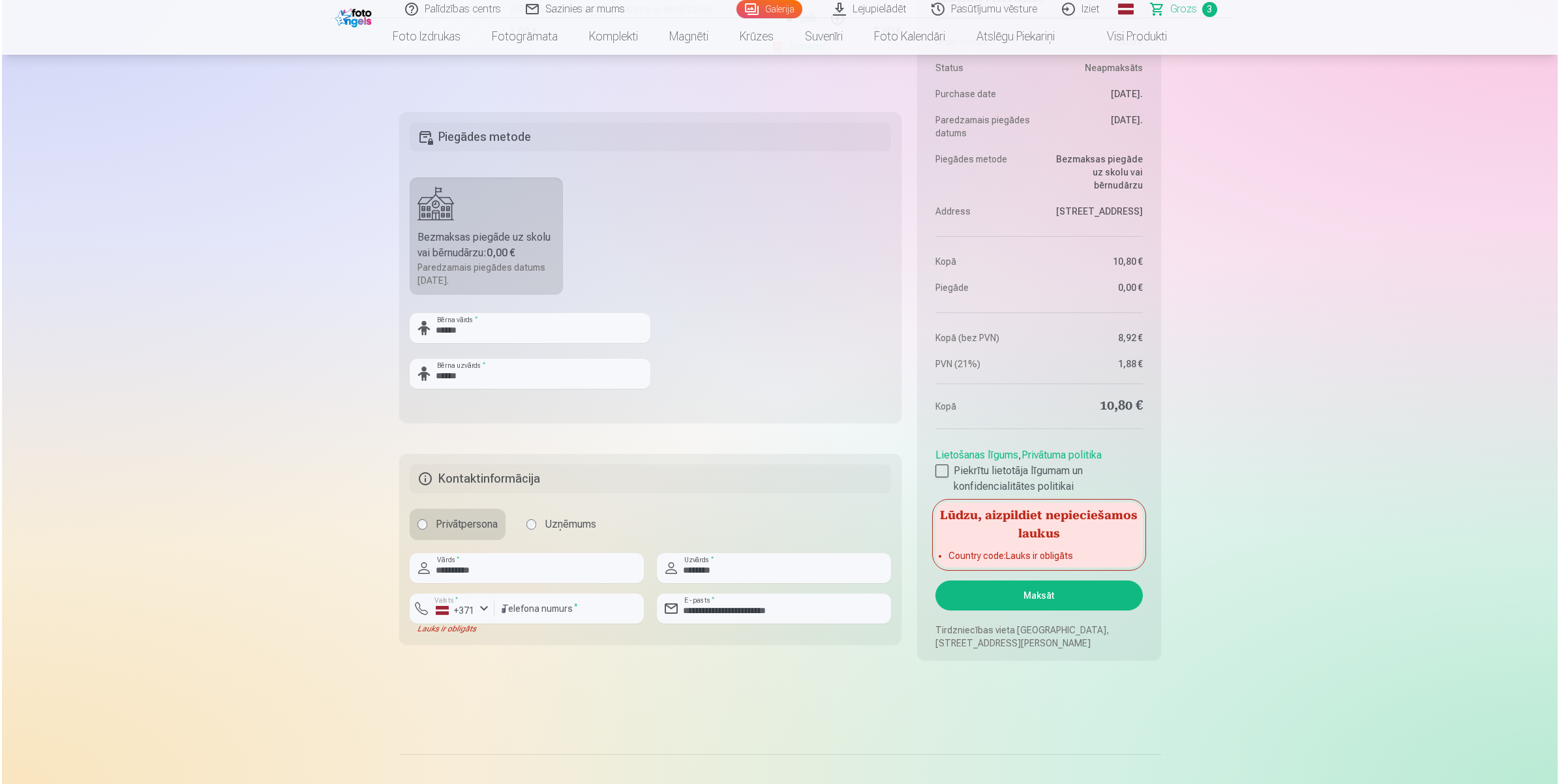
scroll to position [713, 0]
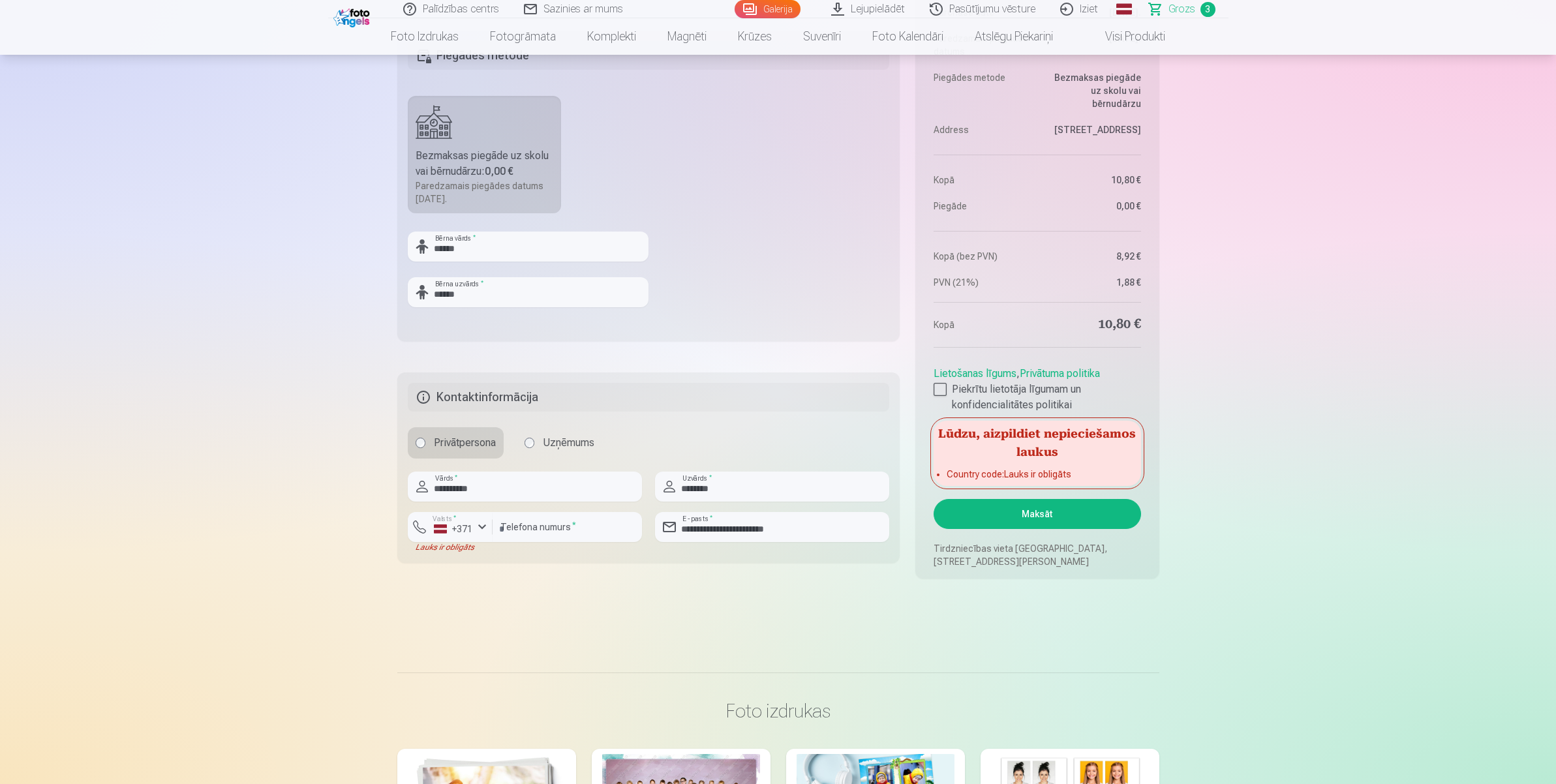
click at [1052, 503] on button "Maksāt" at bounding box center [1037, 514] width 207 height 30
